Goal: Task Accomplishment & Management: Use online tool/utility

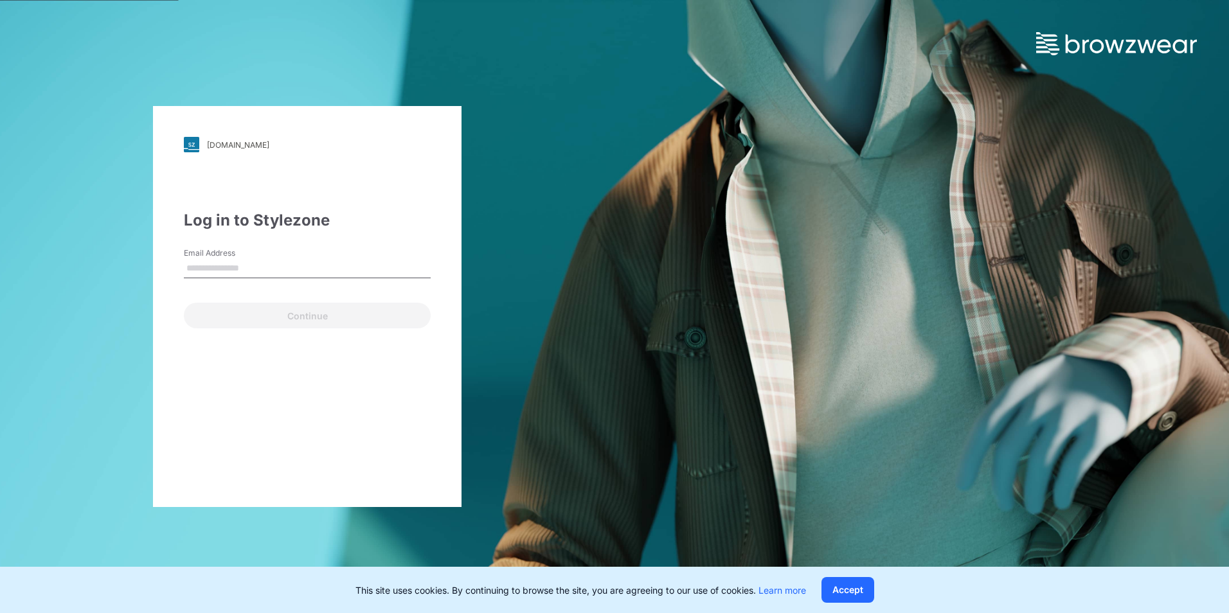
click at [241, 264] on input "Email Address" at bounding box center [307, 268] width 247 height 19
click at [298, 252] on div "Email Address" at bounding box center [307, 266] width 247 height 39
click at [296, 260] on input "Email Address" at bounding box center [307, 268] width 247 height 19
type input "**********"
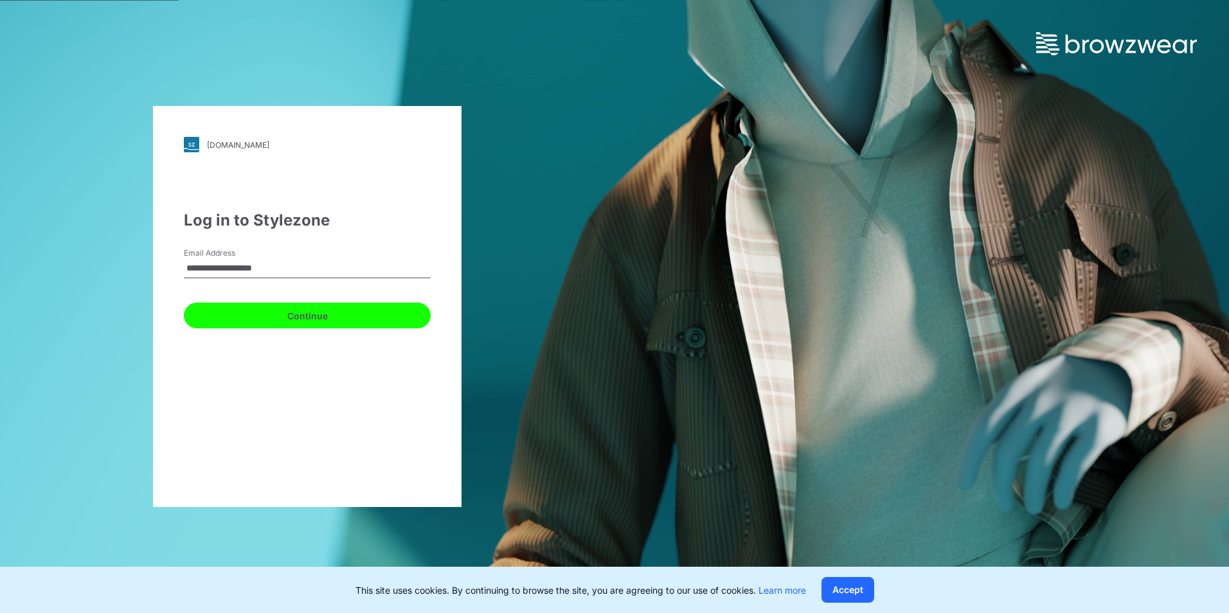
click at [314, 309] on button "Continue" at bounding box center [307, 316] width 247 height 26
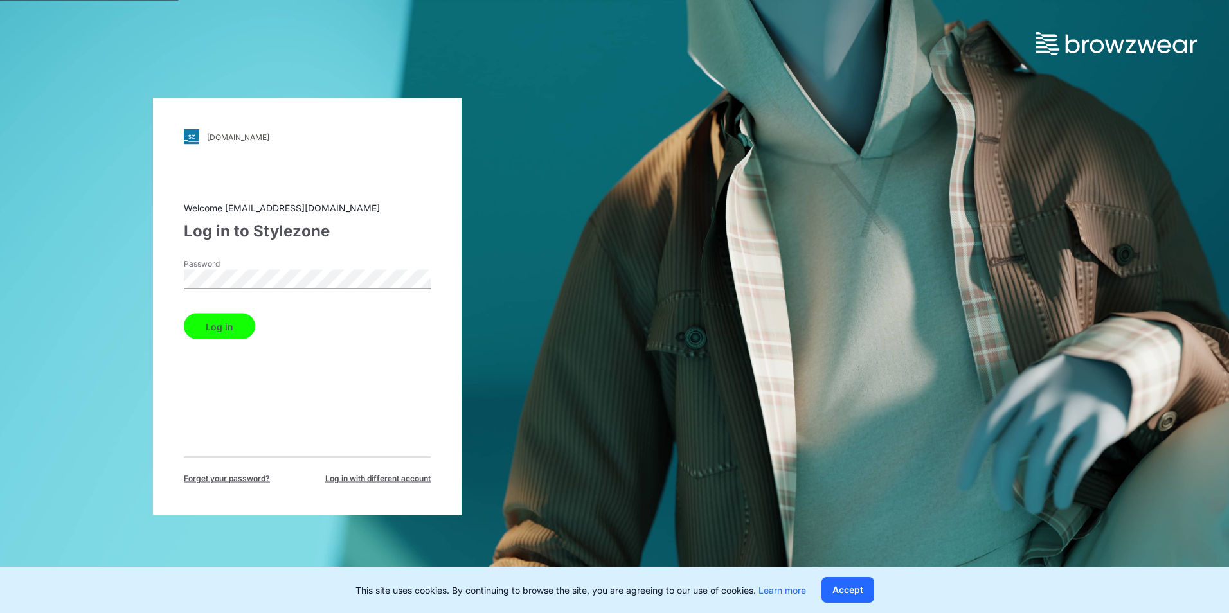
click at [220, 328] on button "Log in" at bounding box center [219, 327] width 71 height 26
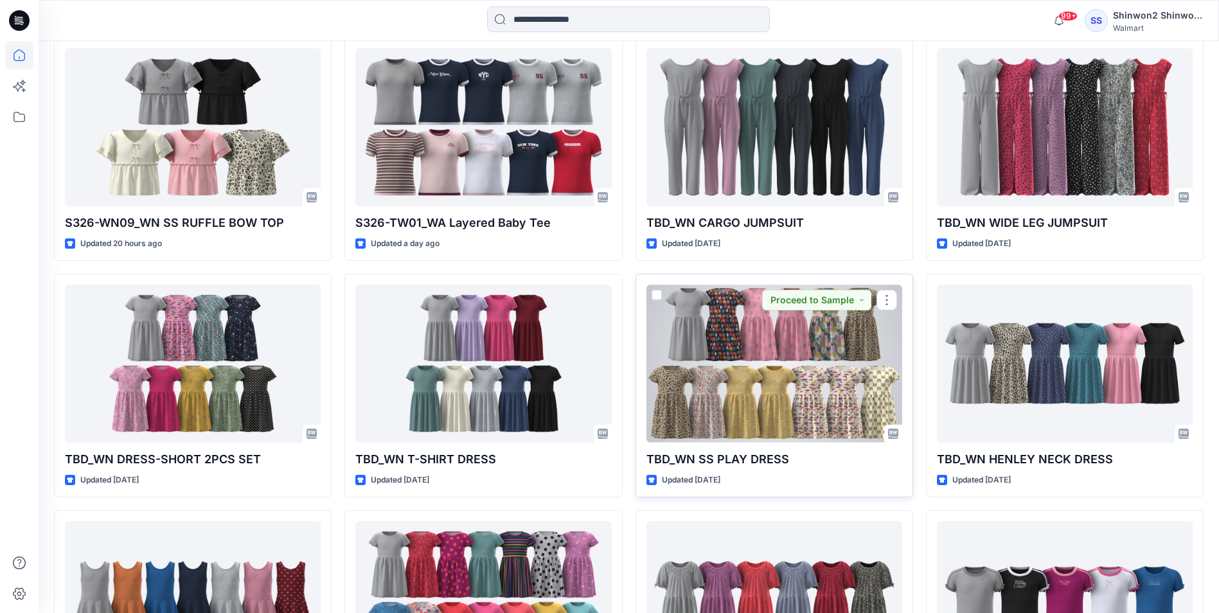
scroll to position [242, 0]
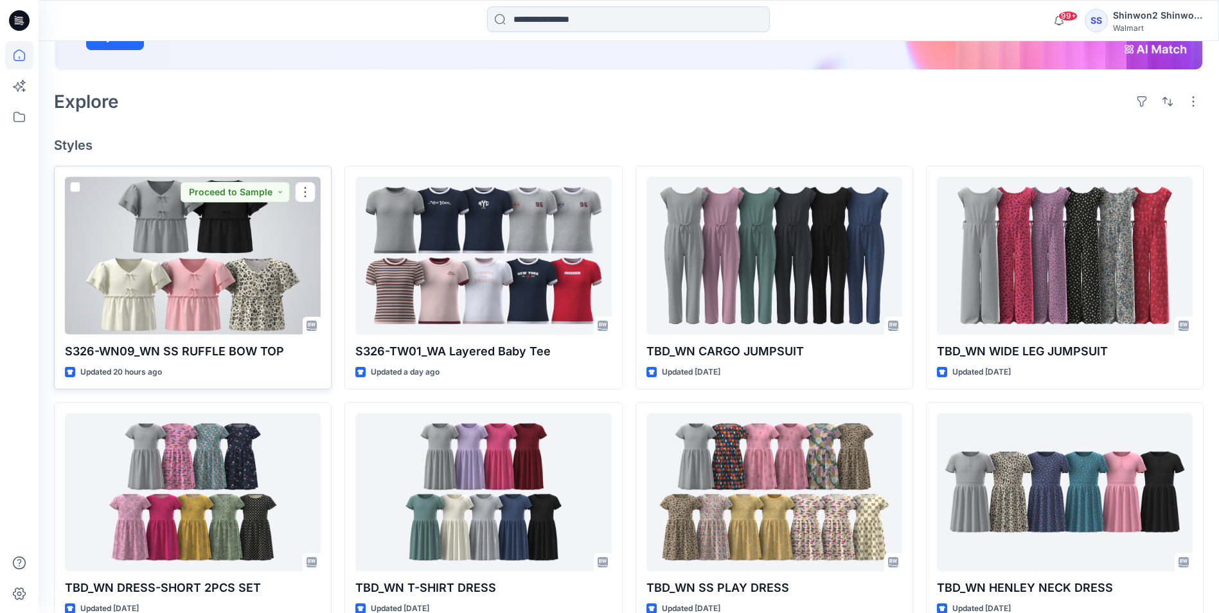
click at [221, 294] on div at bounding box center [193, 255] width 256 height 157
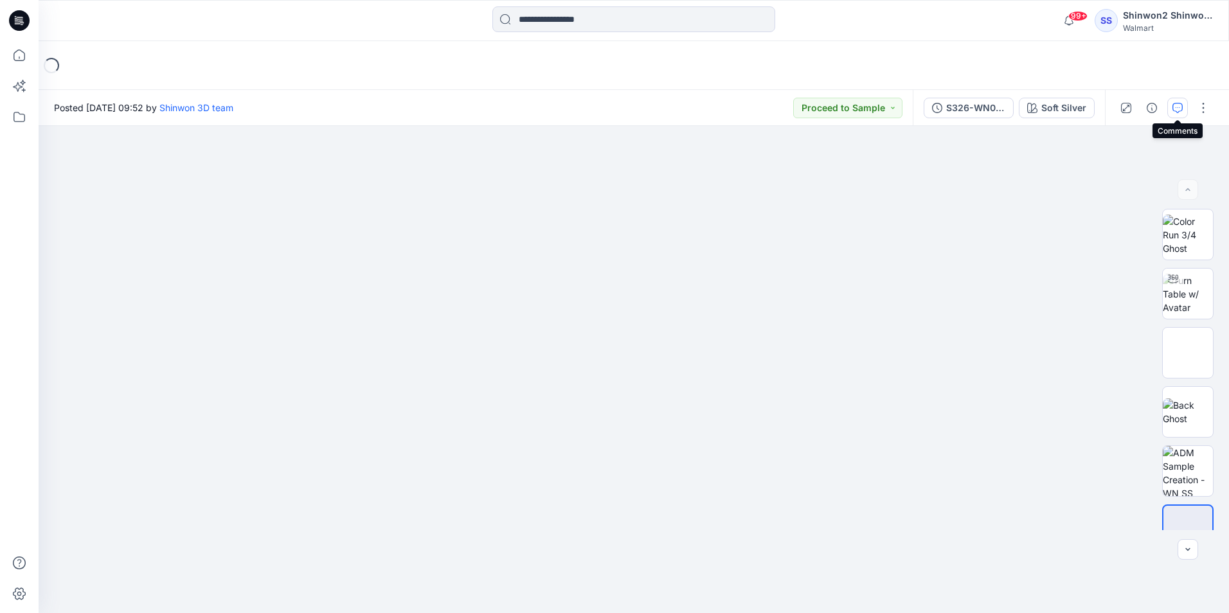
click at [1179, 110] on icon "button" at bounding box center [1177, 108] width 10 height 10
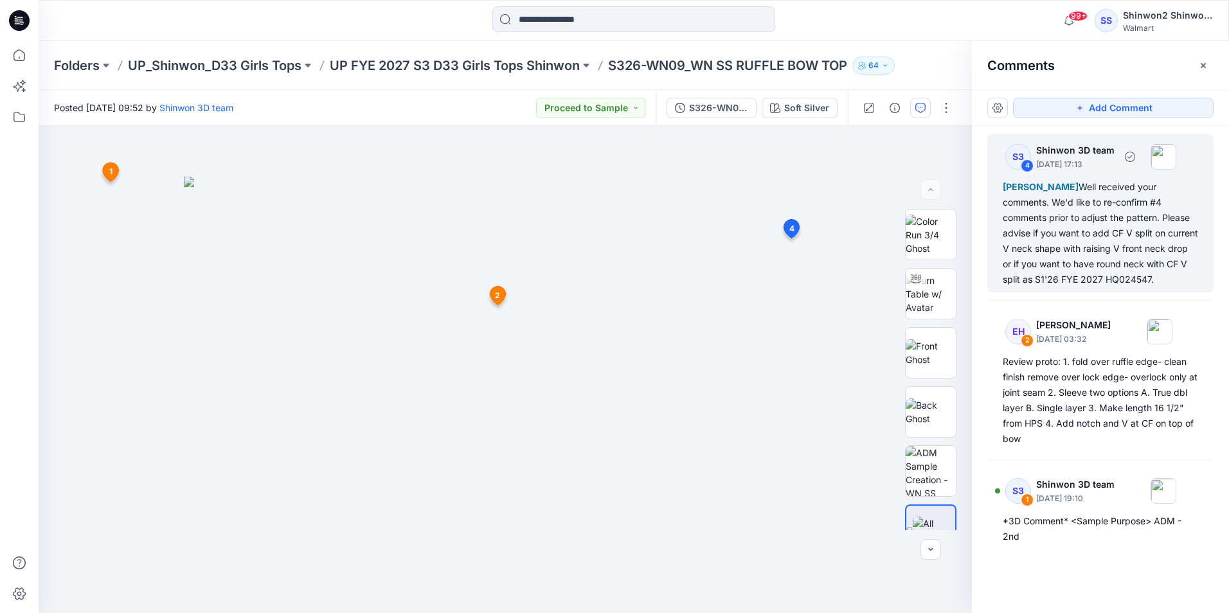
click at [1158, 228] on div "[PERSON_NAME] Well received your comments. We'd like to re-confirm #4 comments …" at bounding box center [1100, 233] width 195 height 108
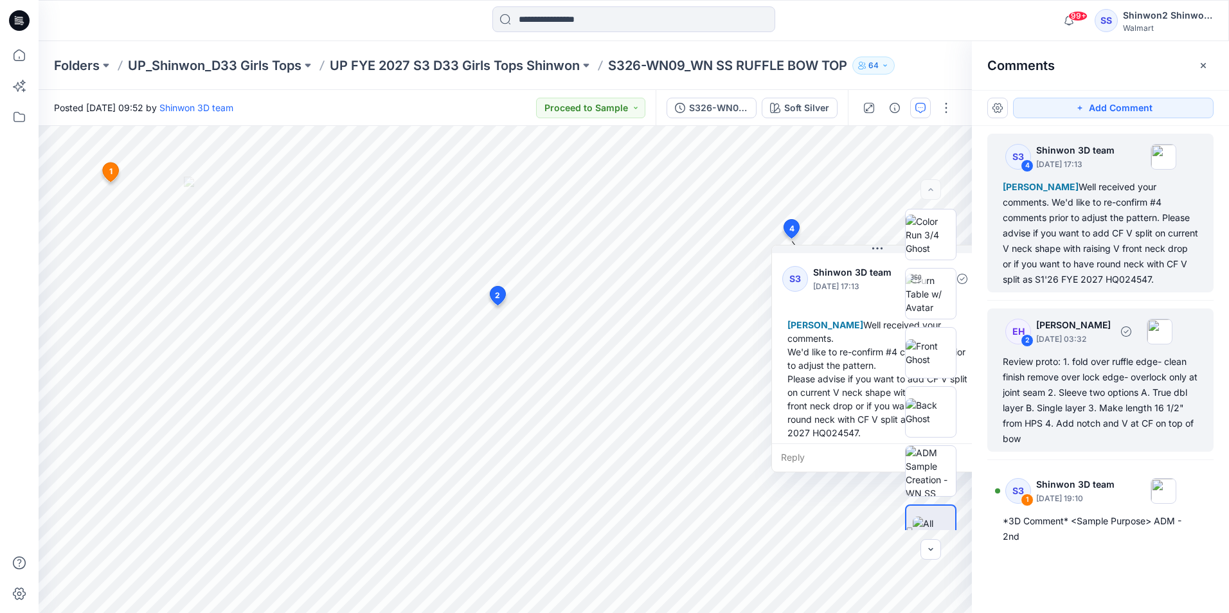
click at [1070, 384] on div "Review proto: 1. fold over ruffle edge- clean finish remove over lock edge- ove…" at bounding box center [1100, 400] width 195 height 93
